Goal: Register for event/course

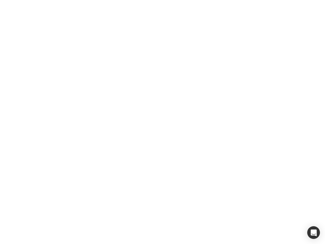
click at [163, 122] on div at bounding box center [162, 122] width 325 height 244
click at [314, 233] on div "button" at bounding box center [314, 232] width 13 height 13
click at [163, 122] on div at bounding box center [162, 122] width 325 height 244
click at [314, 233] on div "button" at bounding box center [314, 232] width 13 height 13
